Goal: Task Accomplishment & Management: Manage account settings

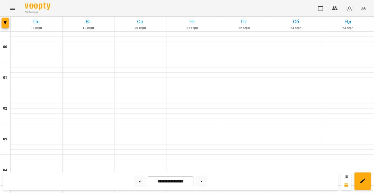
scroll to position [413, 0]
click at [135, 183] on button at bounding box center [140, 181] width 12 height 11
type input "**********"
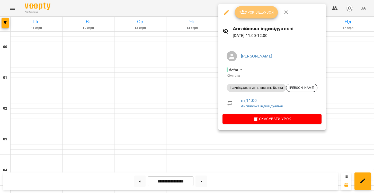
click at [252, 9] on button "Урок відбувся" at bounding box center [256, 12] width 43 height 12
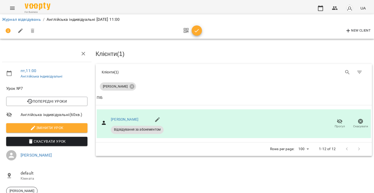
click at [197, 29] on icon "button" at bounding box center [197, 31] width 6 height 6
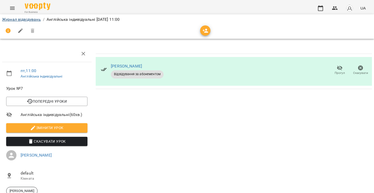
click at [37, 19] on link "Журнал відвідувань" at bounding box center [21, 19] width 39 height 5
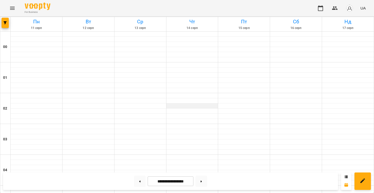
scroll to position [482, 0]
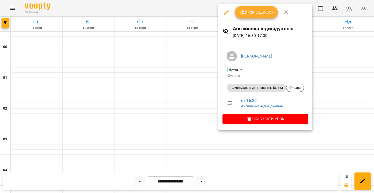
click at [262, 18] on button "Урок відбувся" at bounding box center [256, 12] width 43 height 12
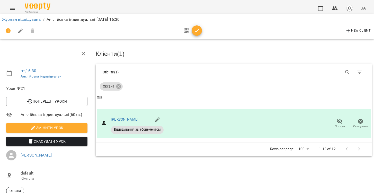
click at [195, 29] on icon "button" at bounding box center [197, 31] width 6 height 6
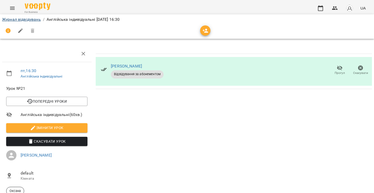
click at [25, 21] on link "Журнал відвідувань" at bounding box center [21, 19] width 39 height 5
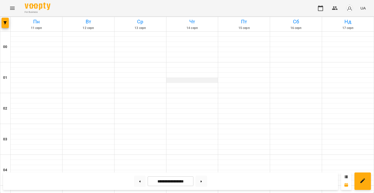
scroll to position [505, 0]
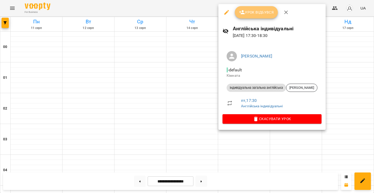
click at [264, 10] on span "Урок відбувся" at bounding box center [256, 12] width 35 height 6
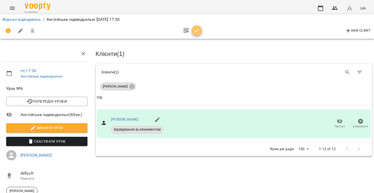
click at [193, 32] on span "button" at bounding box center [197, 31] width 10 height 6
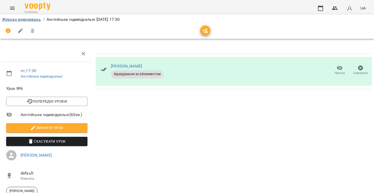
click at [17, 20] on link "Журнал відвідувань" at bounding box center [21, 19] width 39 height 5
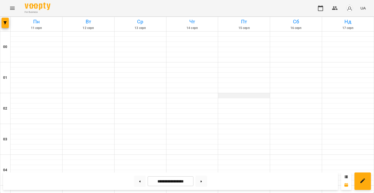
scroll to position [547, 0]
